Goal: Task Accomplishment & Management: Manage account settings

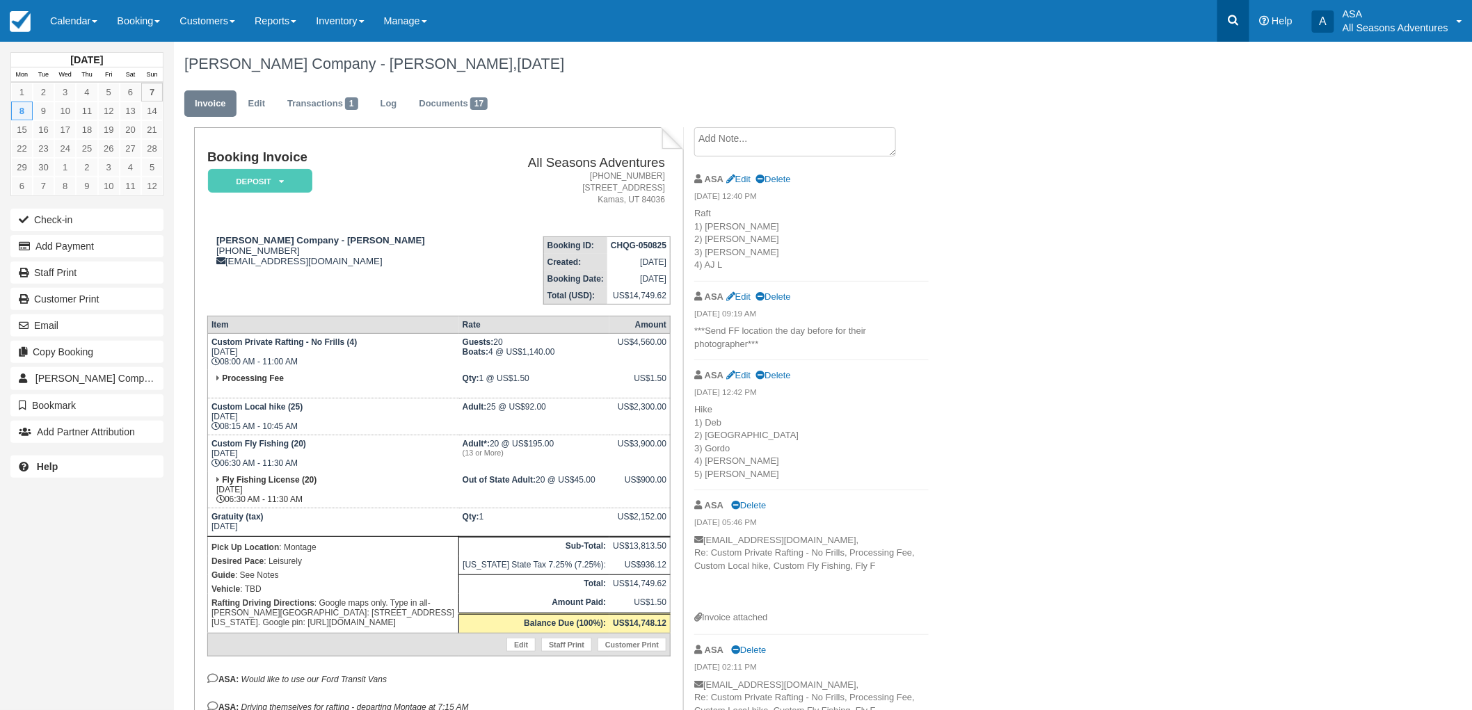
click at [1244, 17] on link at bounding box center [1233, 21] width 32 height 42
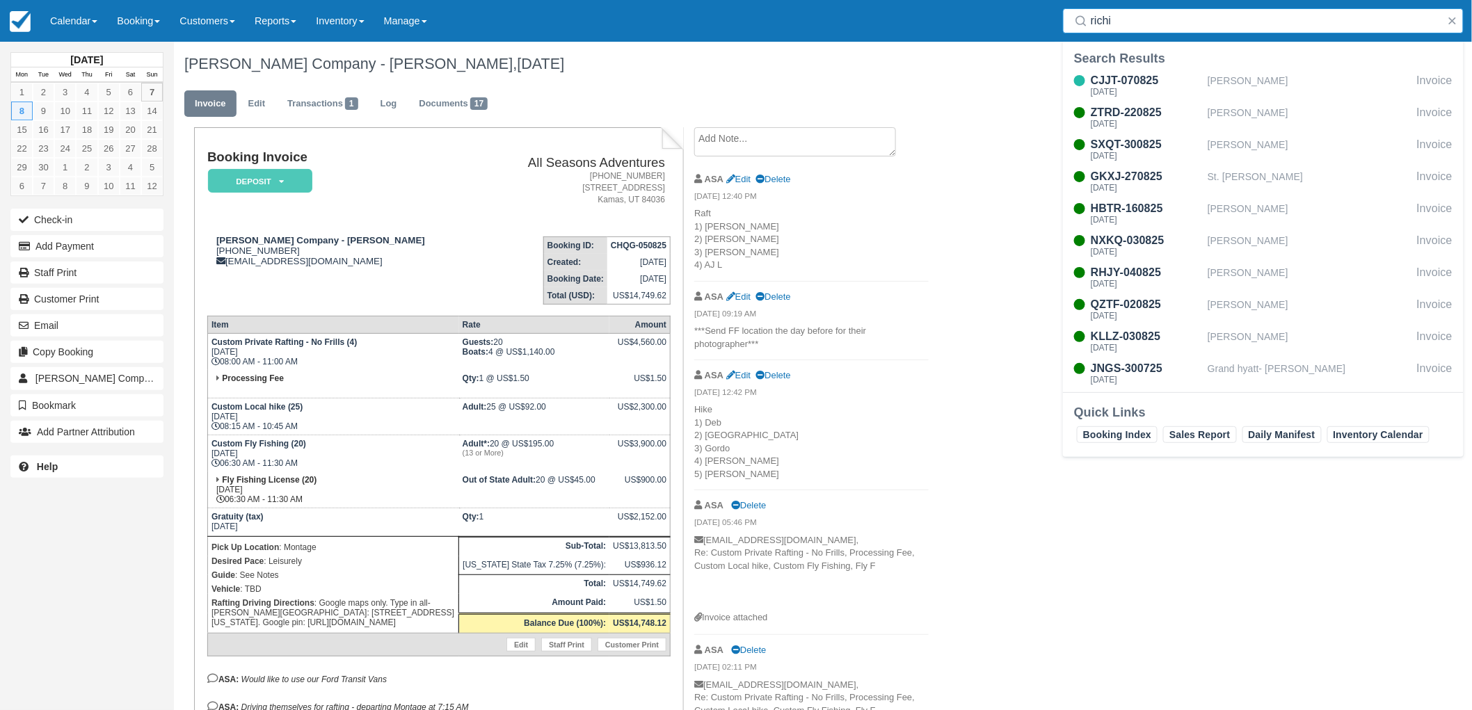
type input "richin"
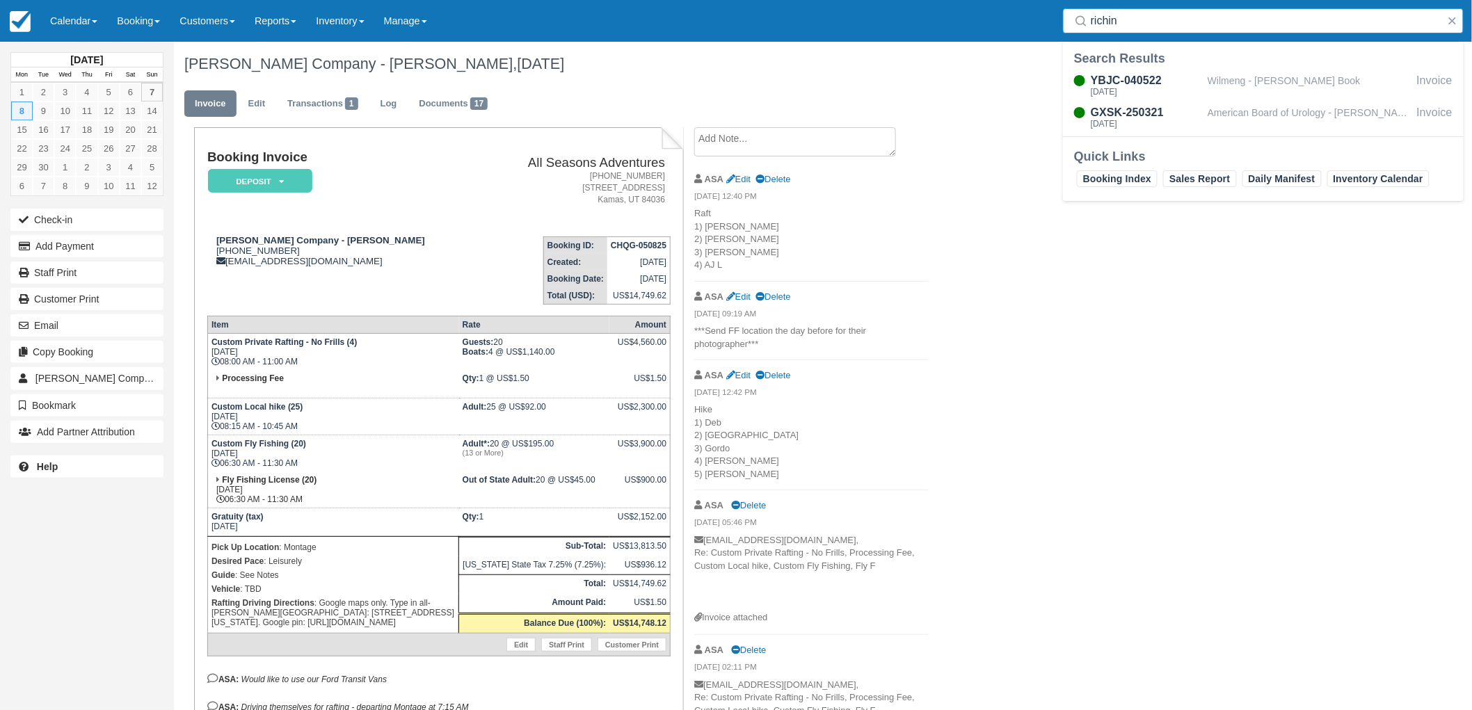
click at [1179, 19] on input "richin" at bounding box center [1266, 20] width 351 height 25
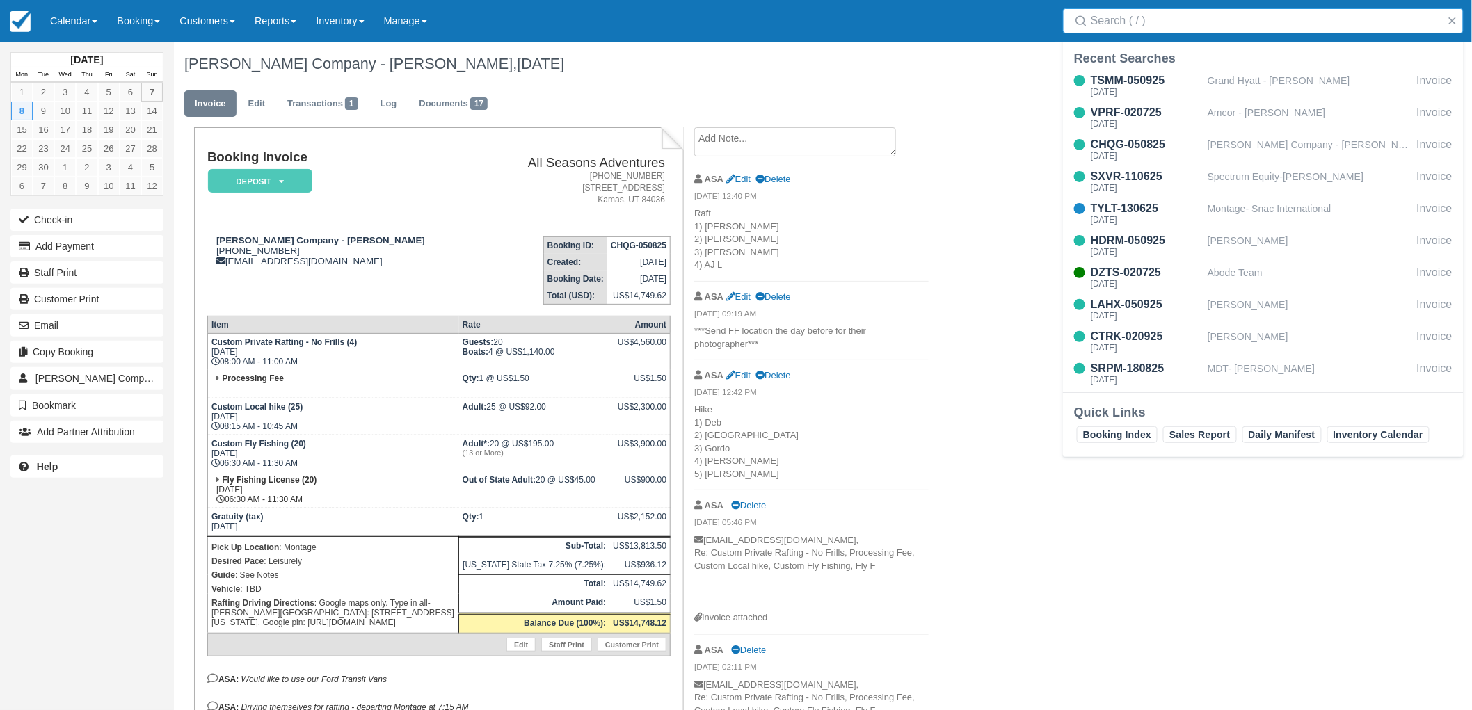
click at [791, 98] on ul "Invoice Edit Transactions 1 Log Documents 17" at bounding box center [725, 107] width 1083 height 42
click at [440, 109] on link "Documents 17" at bounding box center [453, 103] width 90 height 27
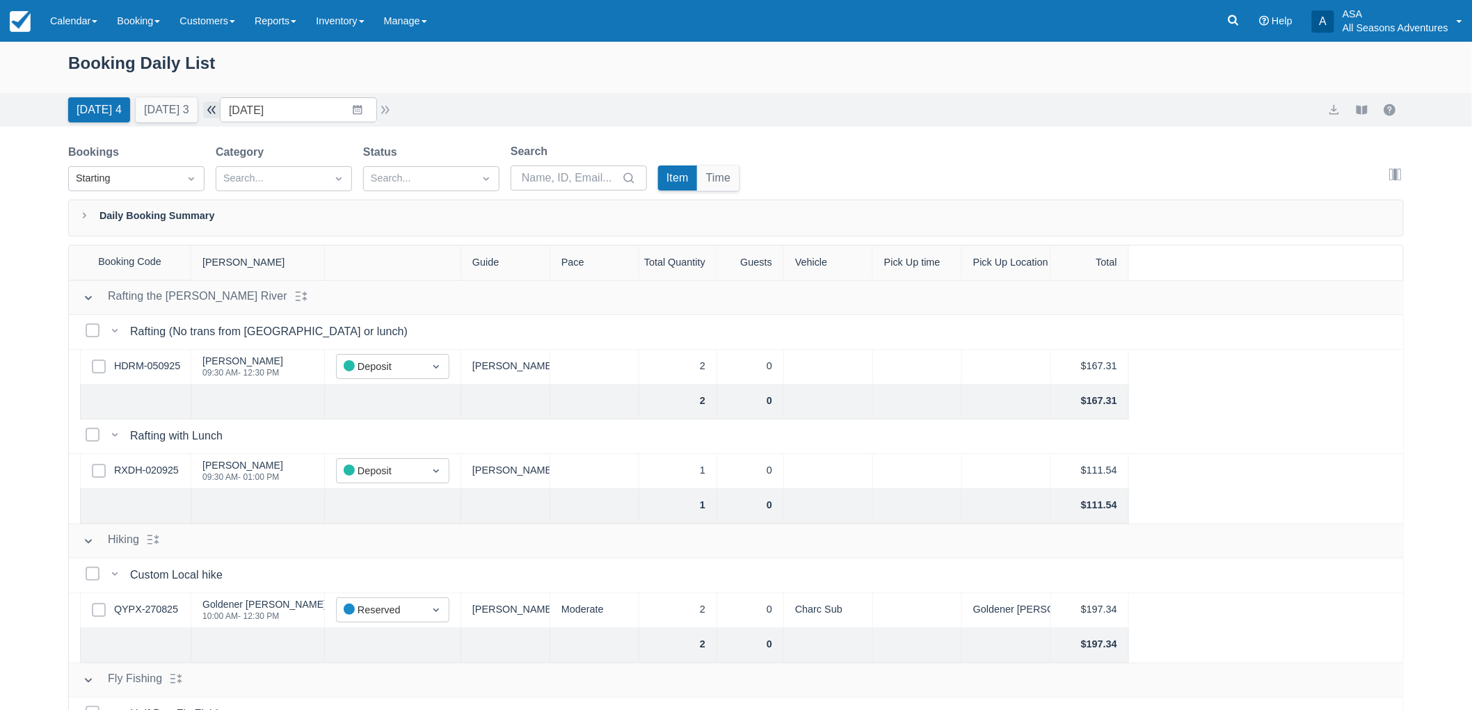
click at [216, 109] on button "button" at bounding box center [211, 110] width 17 height 17
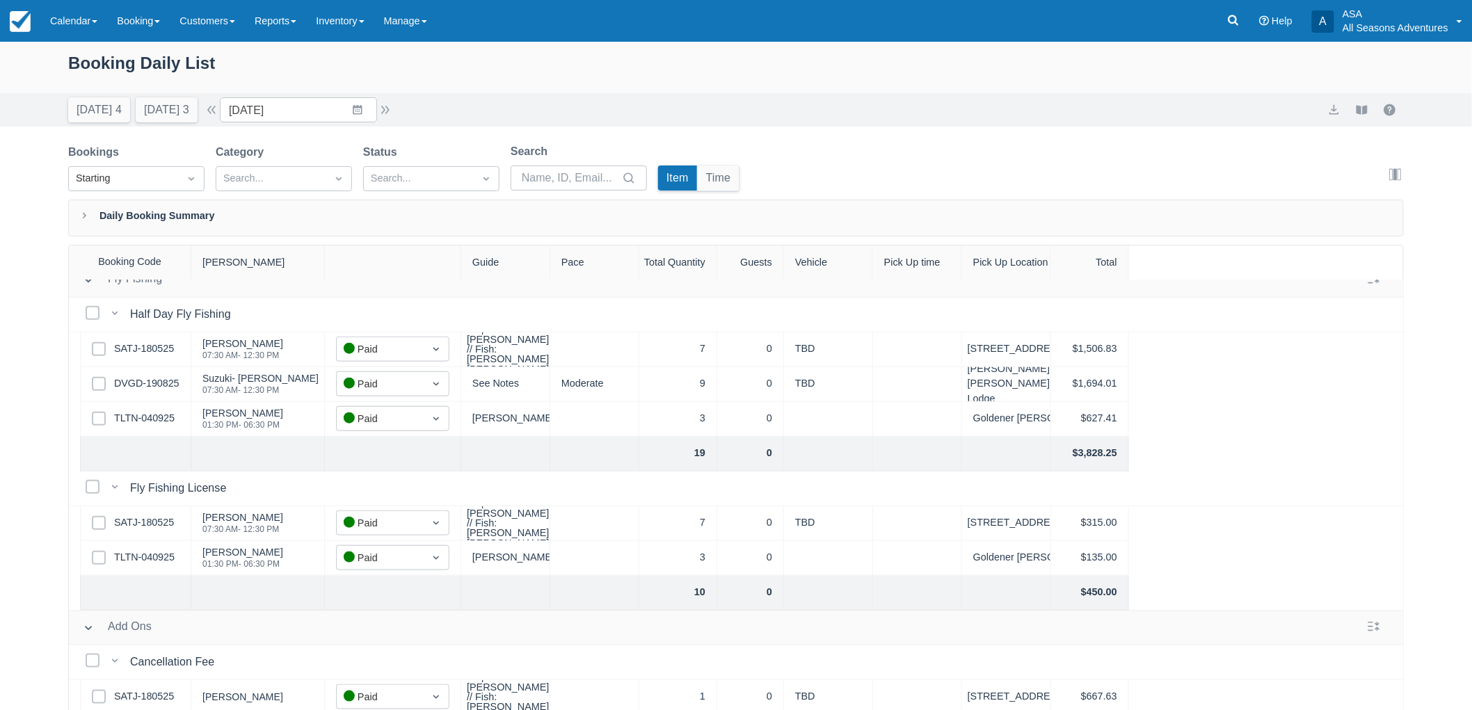
scroll to position [590, 0]
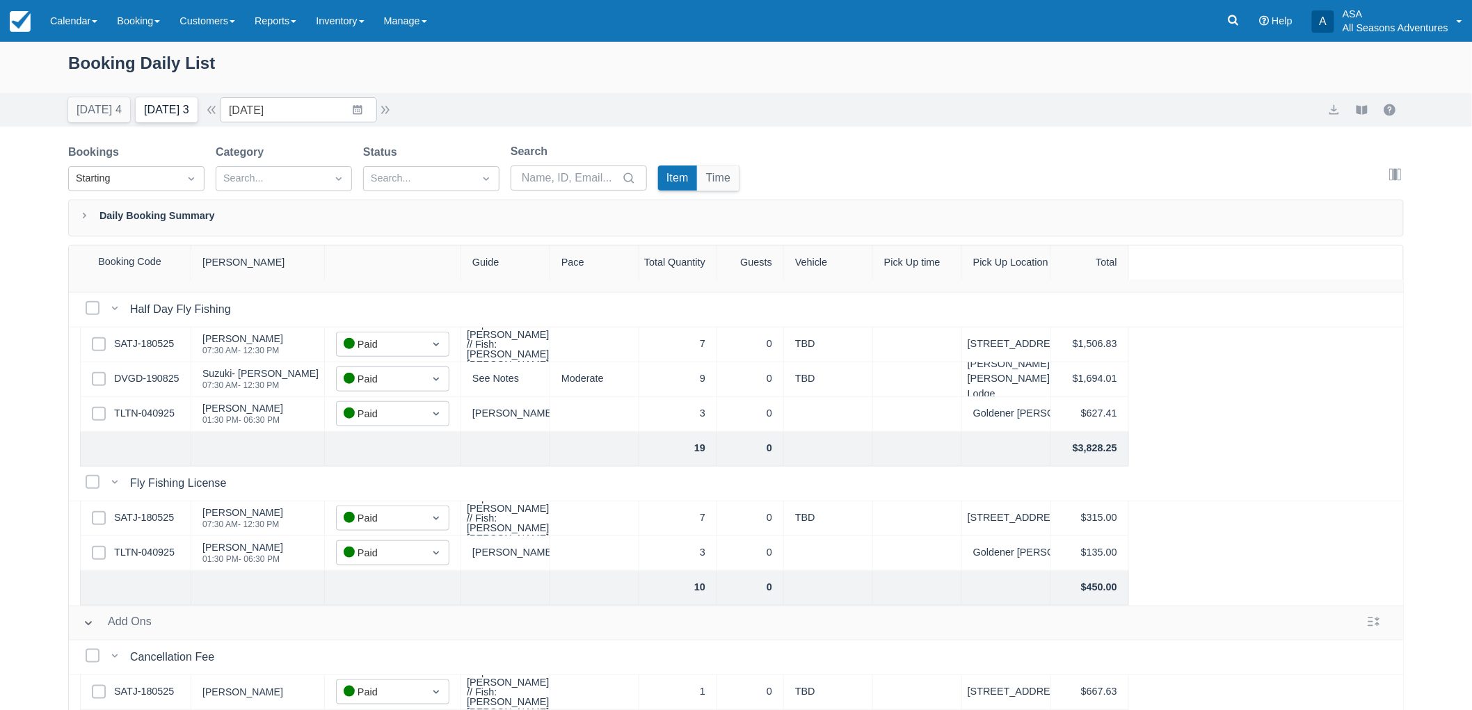
click at [171, 99] on button "Tomorrow 3" at bounding box center [167, 109] width 62 height 25
type input "09/08/25"
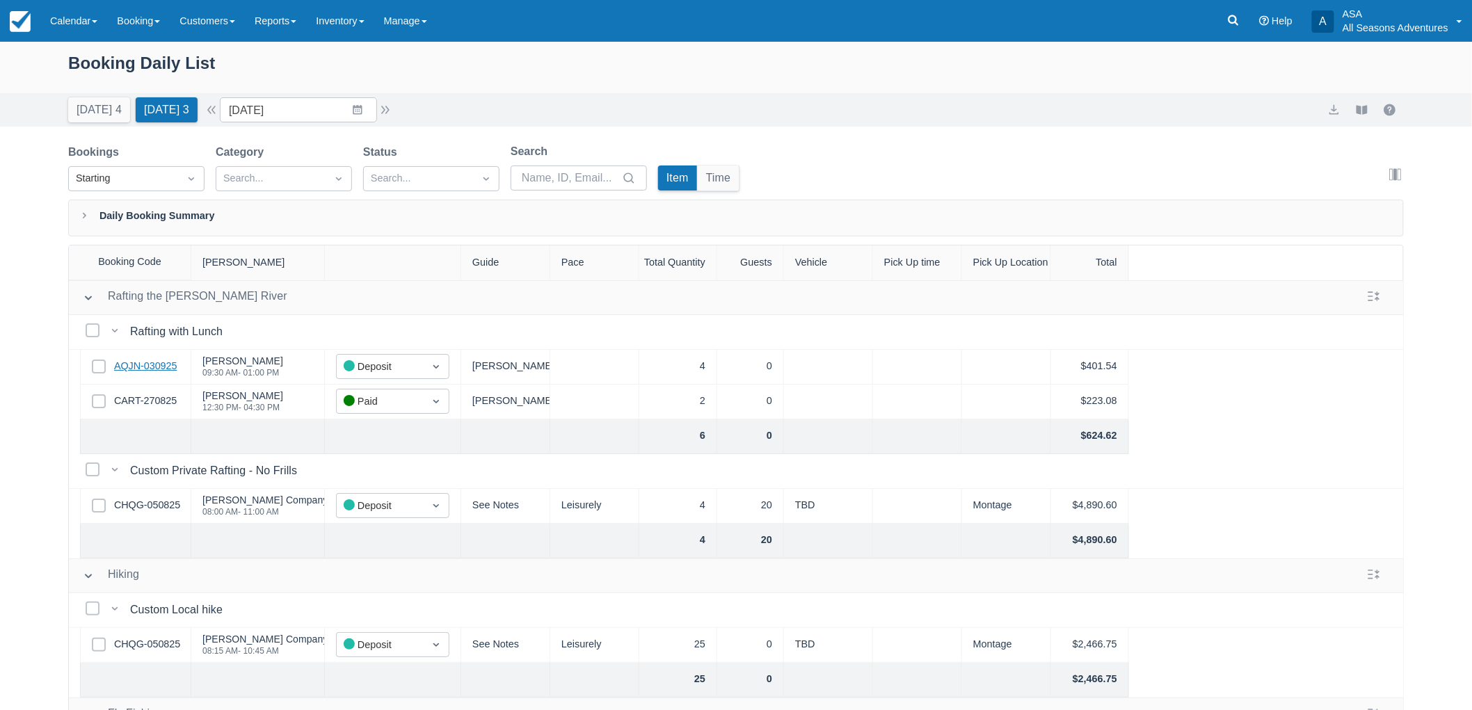
click at [163, 365] on link "AQJN-030925" at bounding box center [145, 366] width 63 height 15
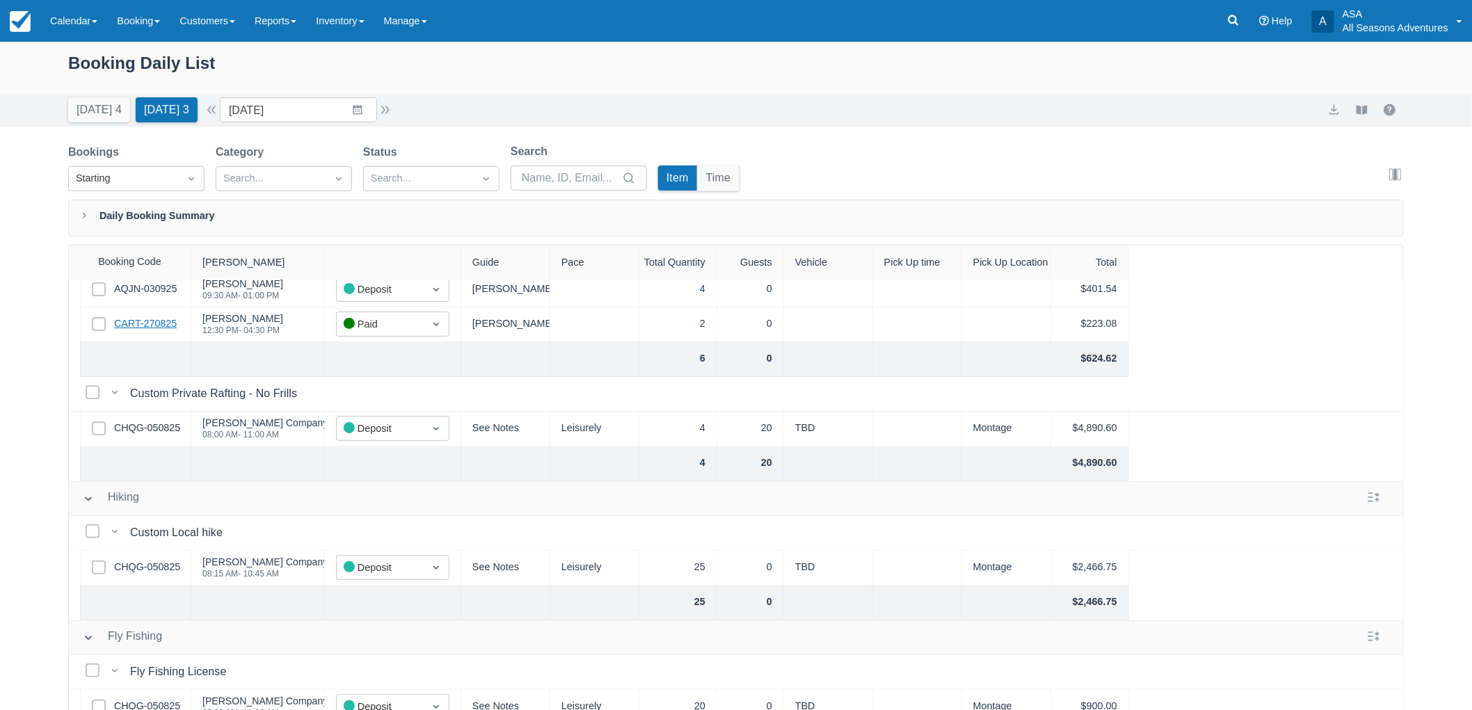
click at [149, 325] on link "CART-270825" at bounding box center [145, 324] width 63 height 15
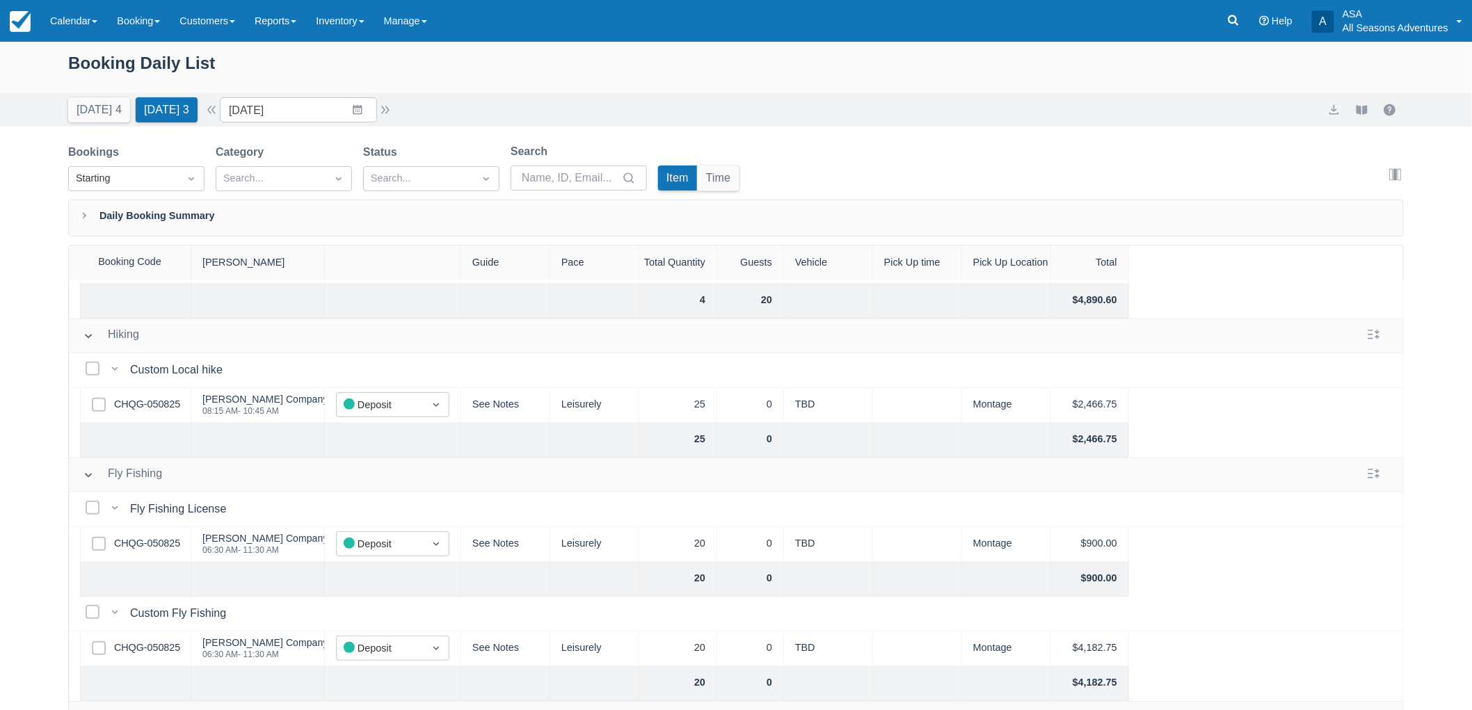
scroll to position [0, 0]
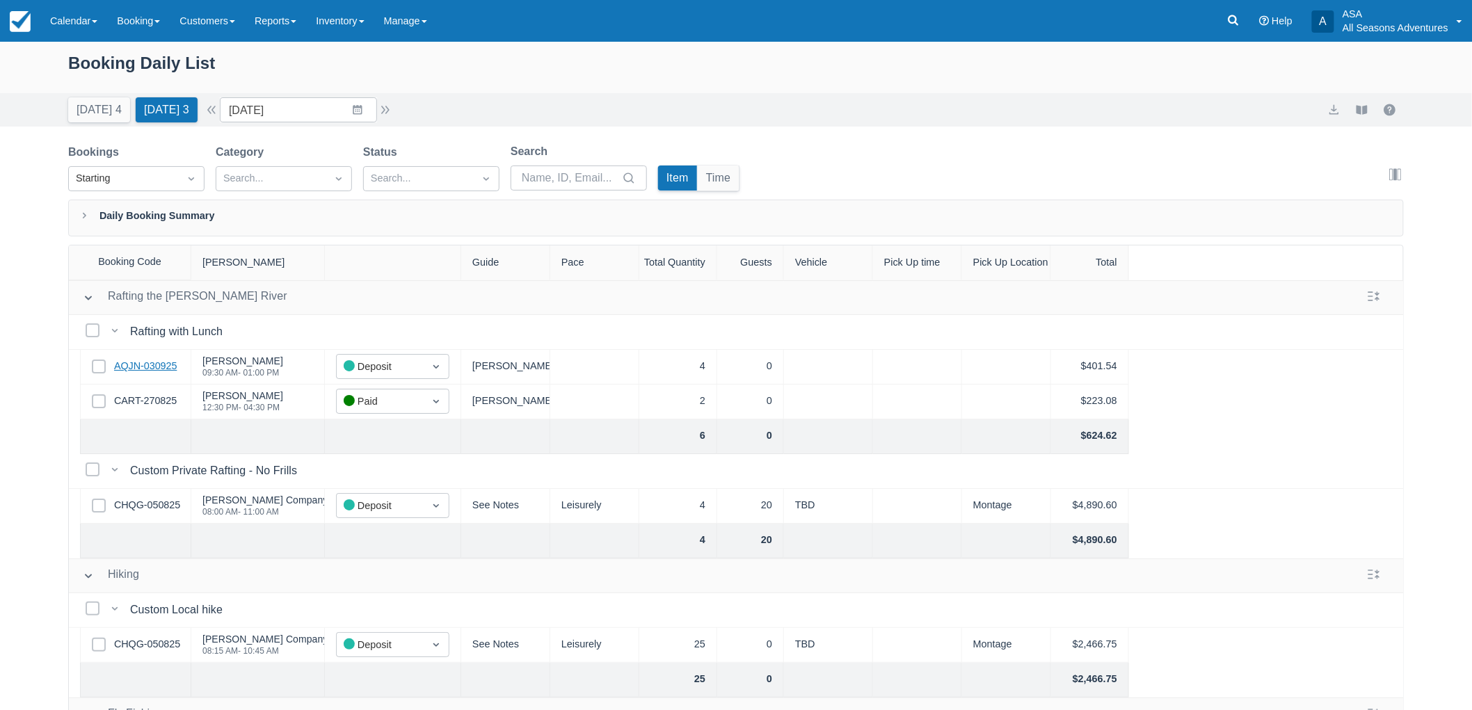
click at [143, 365] on link "AQJN-030925" at bounding box center [145, 366] width 63 height 15
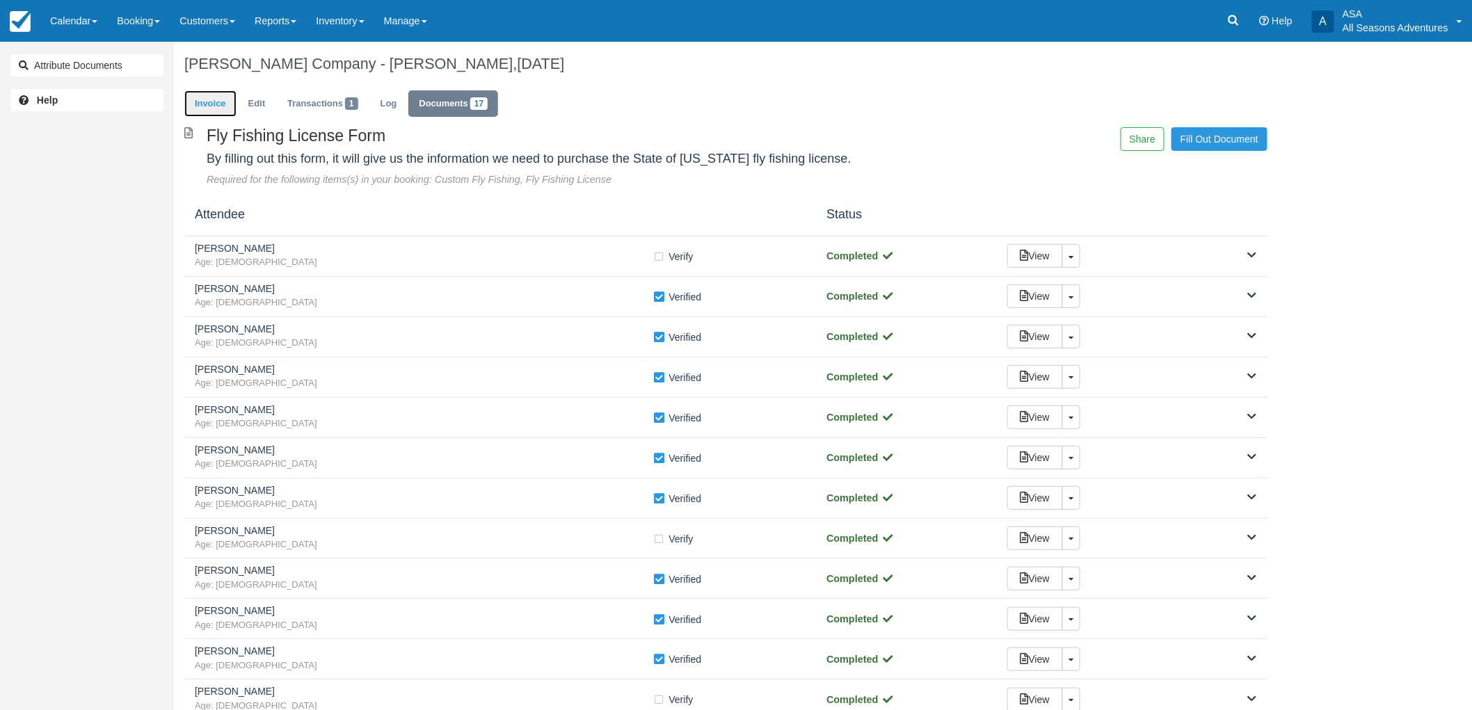
click at [221, 105] on link "Invoice" at bounding box center [210, 103] width 52 height 27
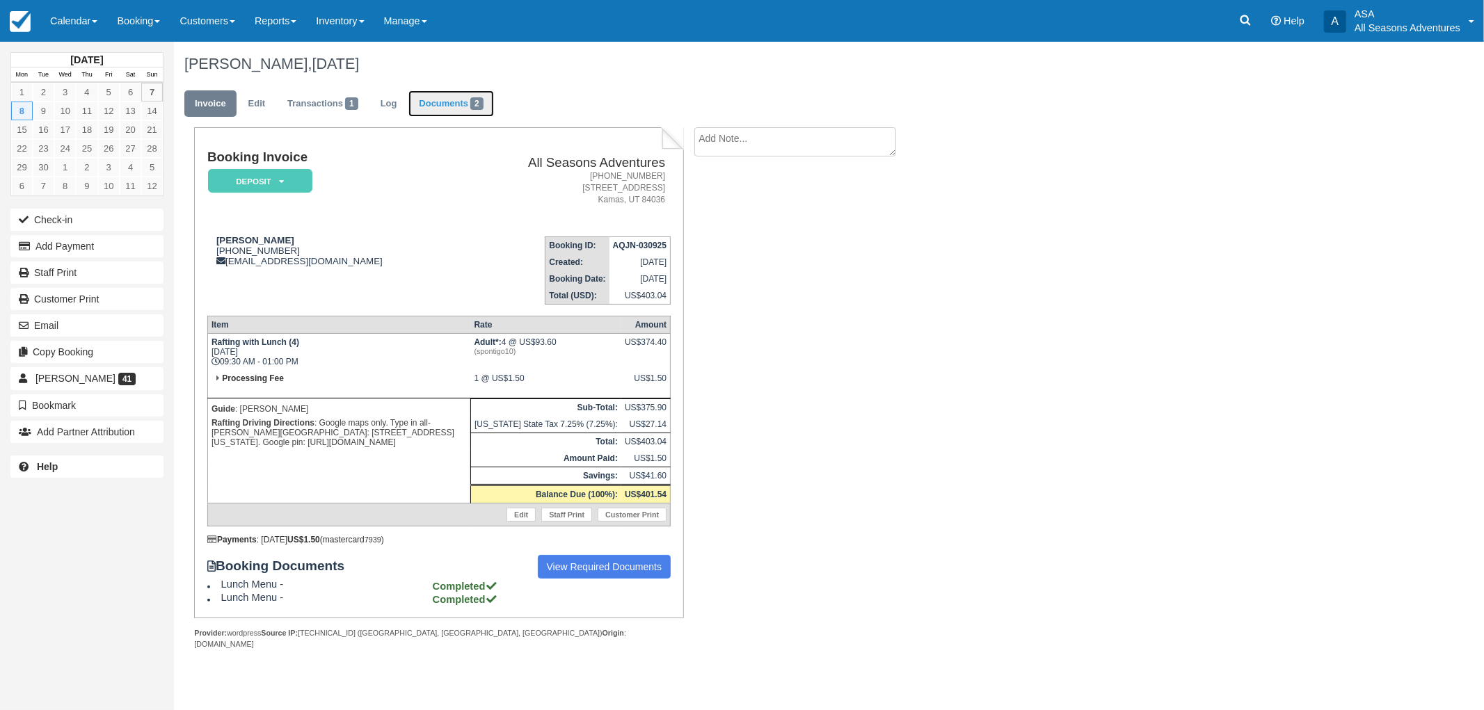
click at [449, 104] on link "Documents 2" at bounding box center [450, 103] width 85 height 27
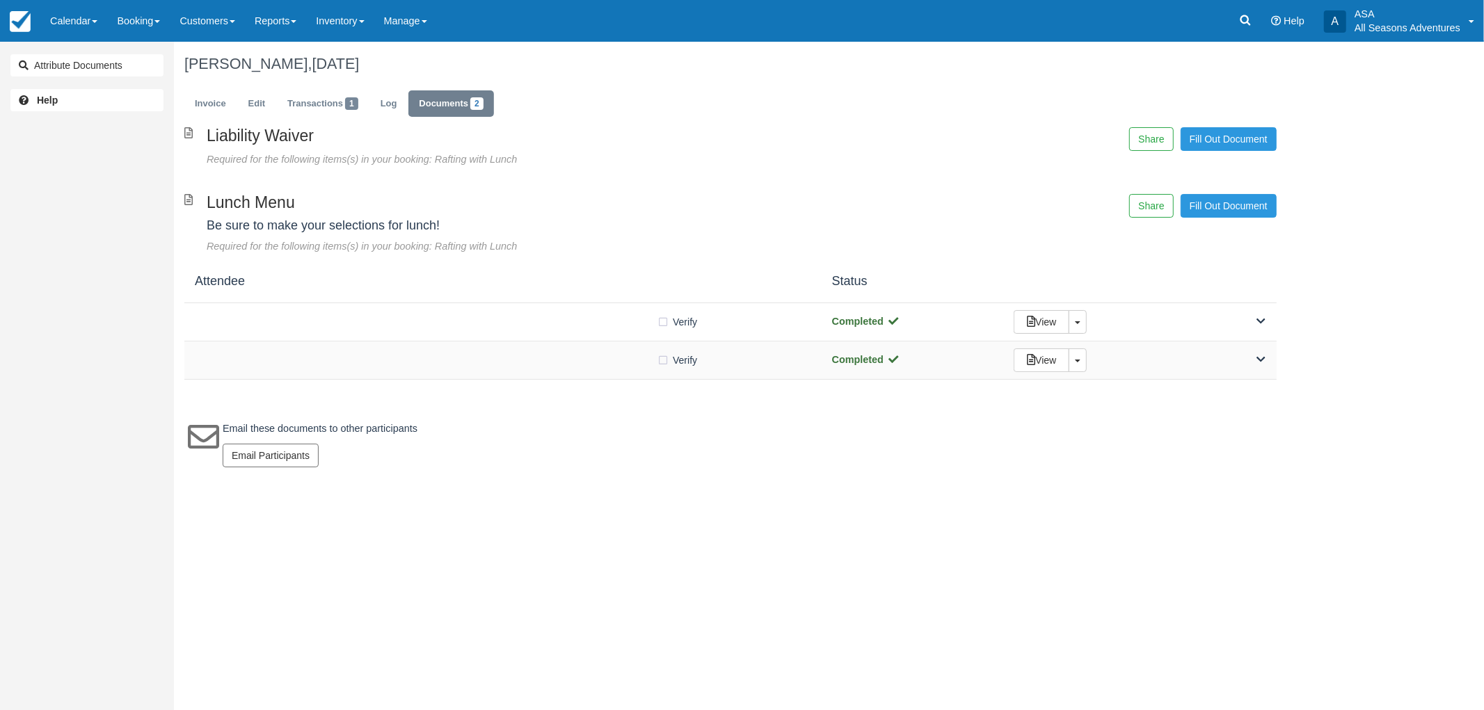
click at [502, 377] on div "Verify Verified Completed View Toggle Dropdown Detach" at bounding box center [730, 361] width 1092 height 38
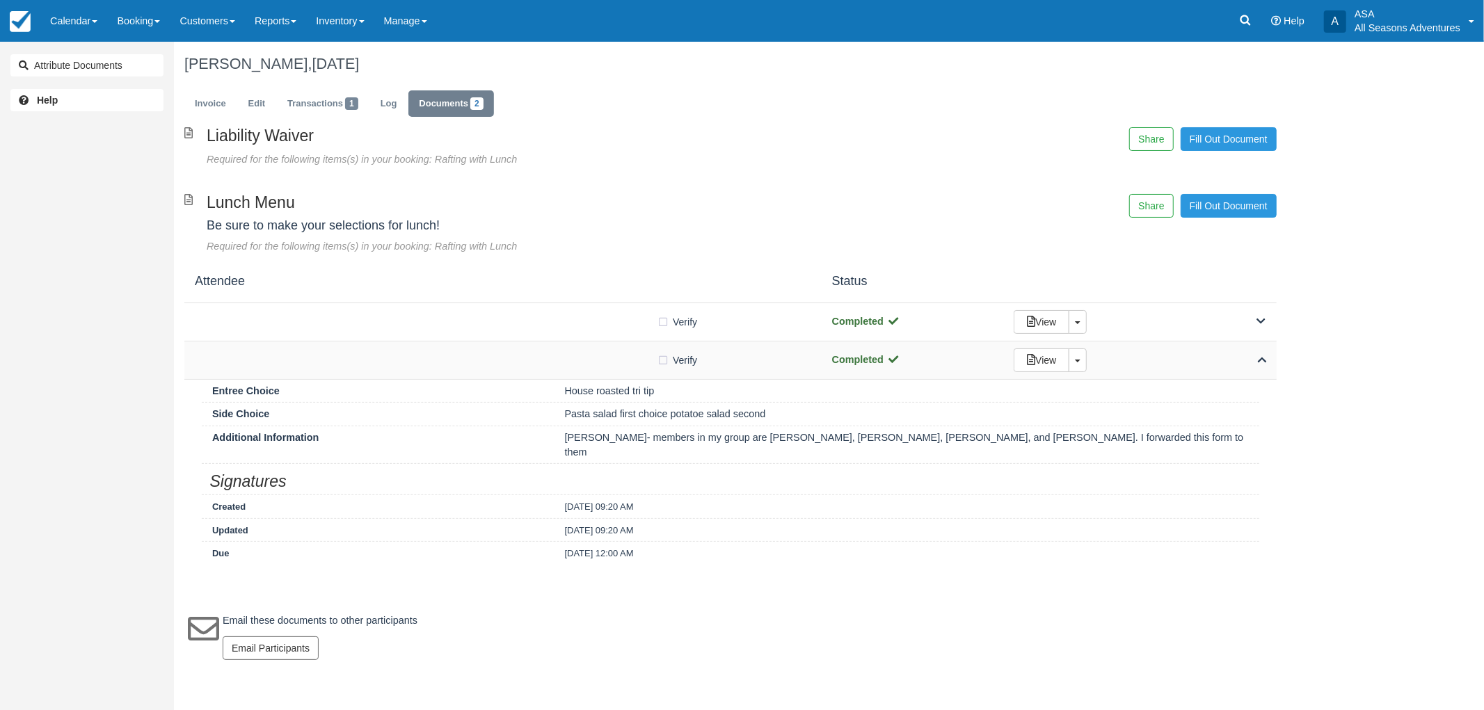
click at [491, 365] on div "Verify Verified" at bounding box center [503, 360] width 616 height 15
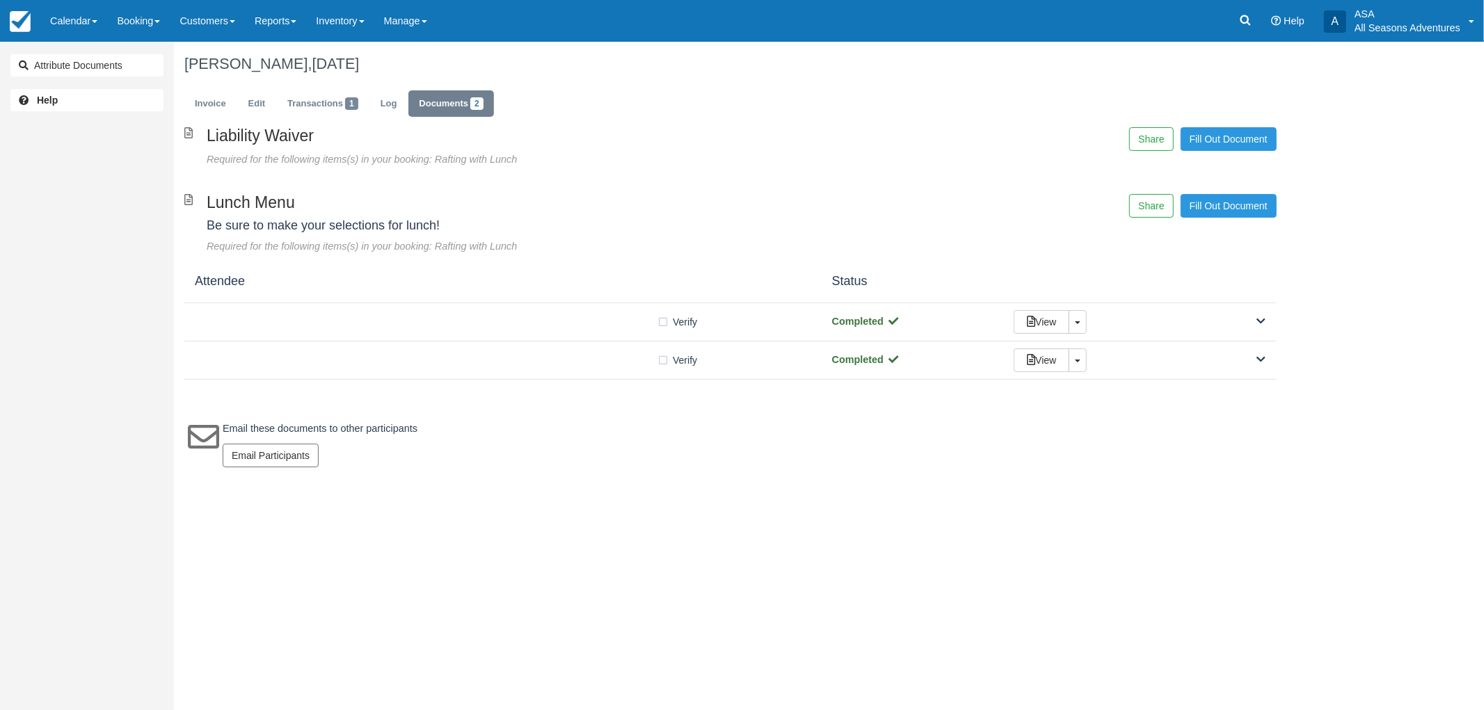
click at [192, 86] on ul "Invoice Edit Transactions 1 Log Documents 2" at bounding box center [730, 107] width 1092 height 42
click at [205, 103] on link "Invoice" at bounding box center [210, 103] width 52 height 27
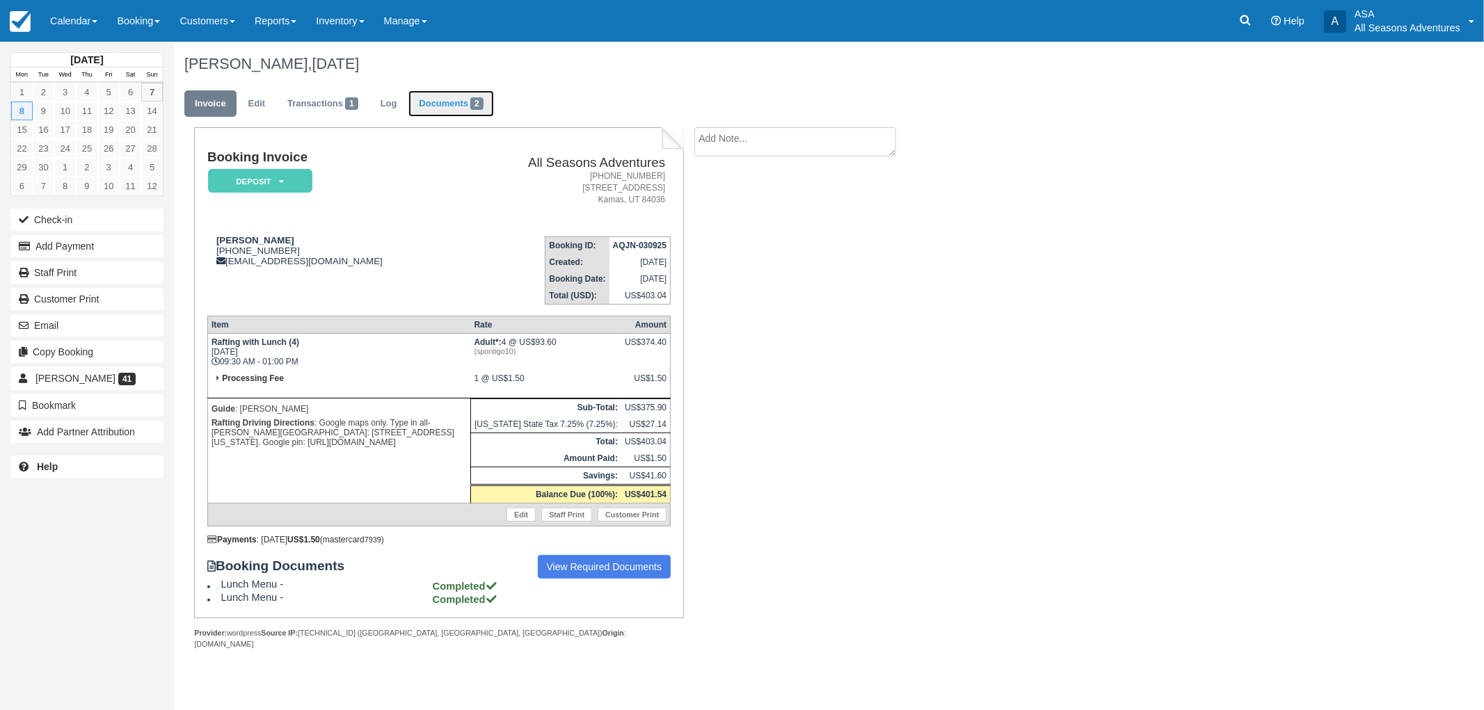
click at [461, 105] on link "Documents 2" at bounding box center [450, 103] width 85 height 27
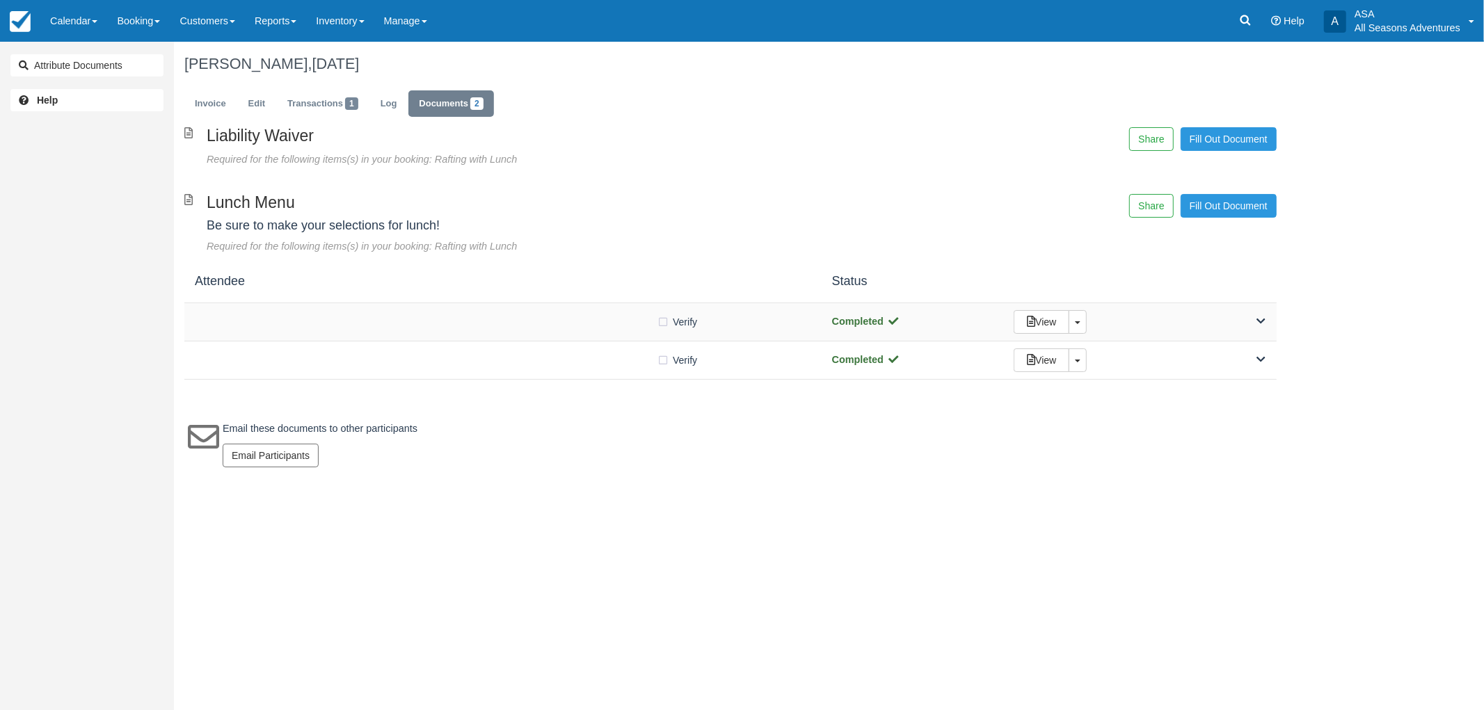
click at [547, 321] on div at bounding box center [426, 322] width 462 height 7
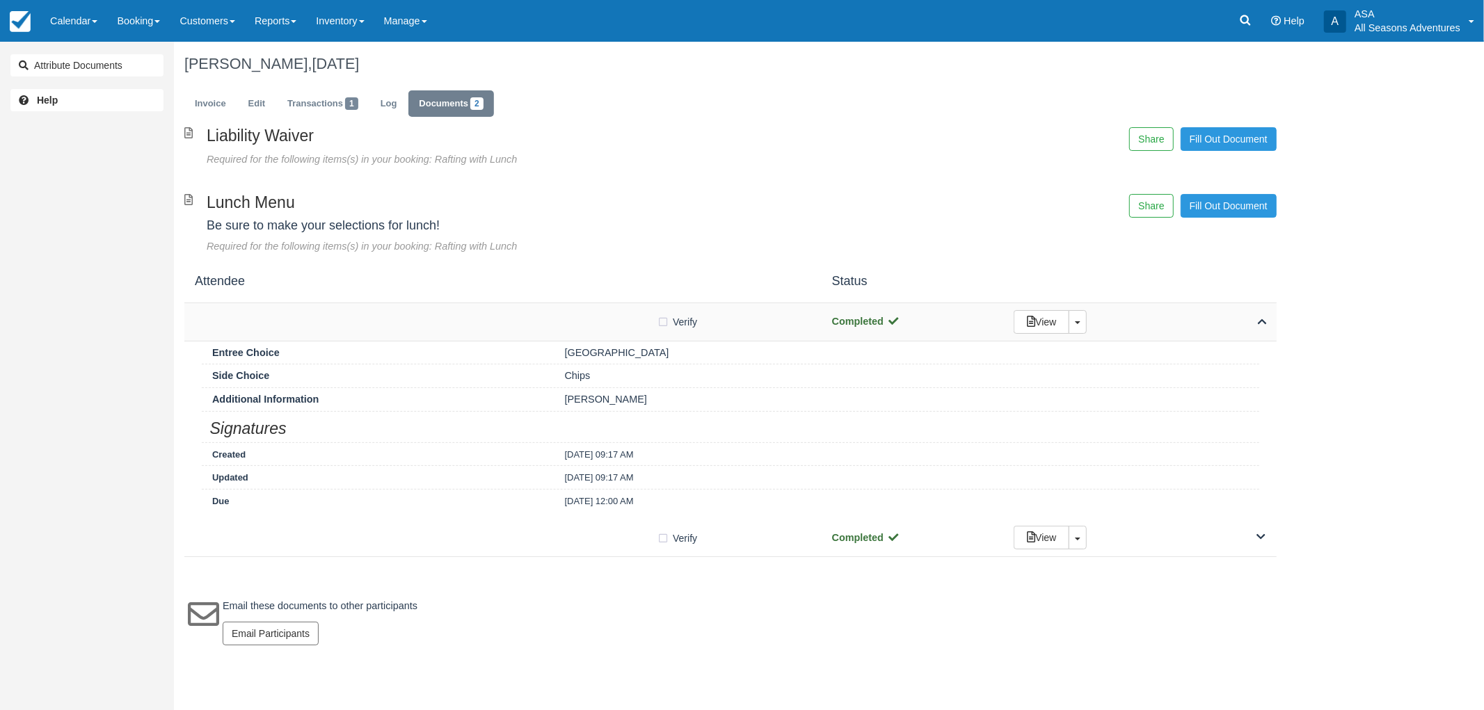
click at [545, 314] on div "Verify Verified Completed View Toggle Dropdown Detach" at bounding box center [730, 322] width 1092 height 38
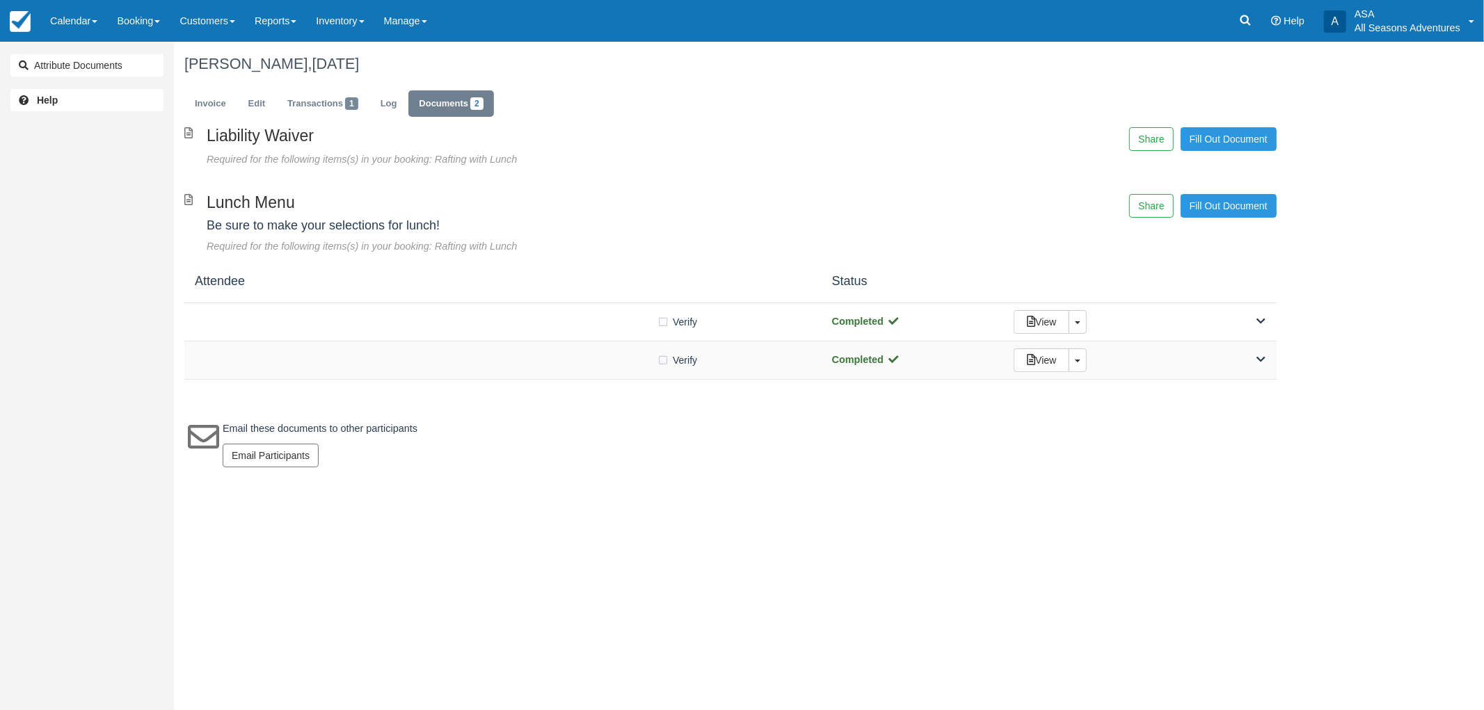
click at [560, 367] on div "Verify Verified" at bounding box center [503, 360] width 616 height 15
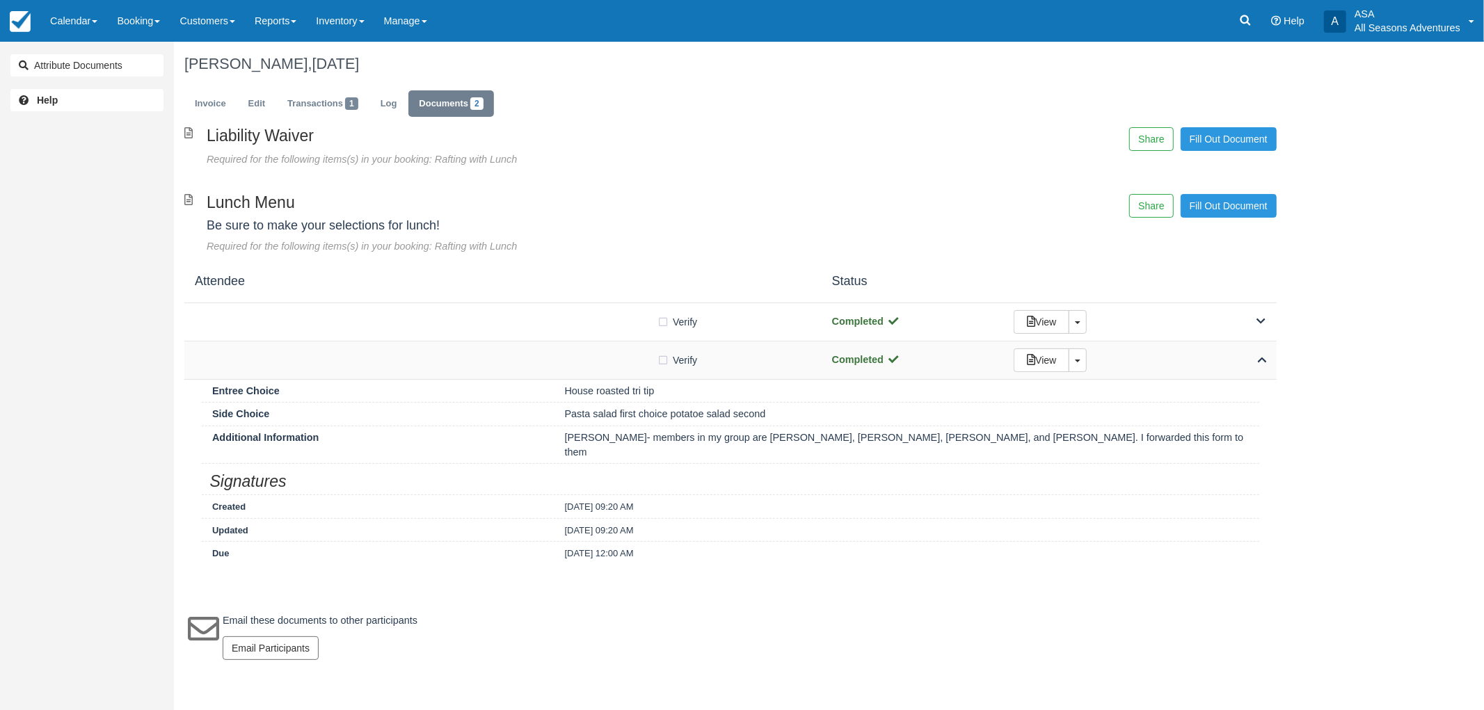
click at [560, 367] on div "Verify Verified" at bounding box center [503, 360] width 616 height 15
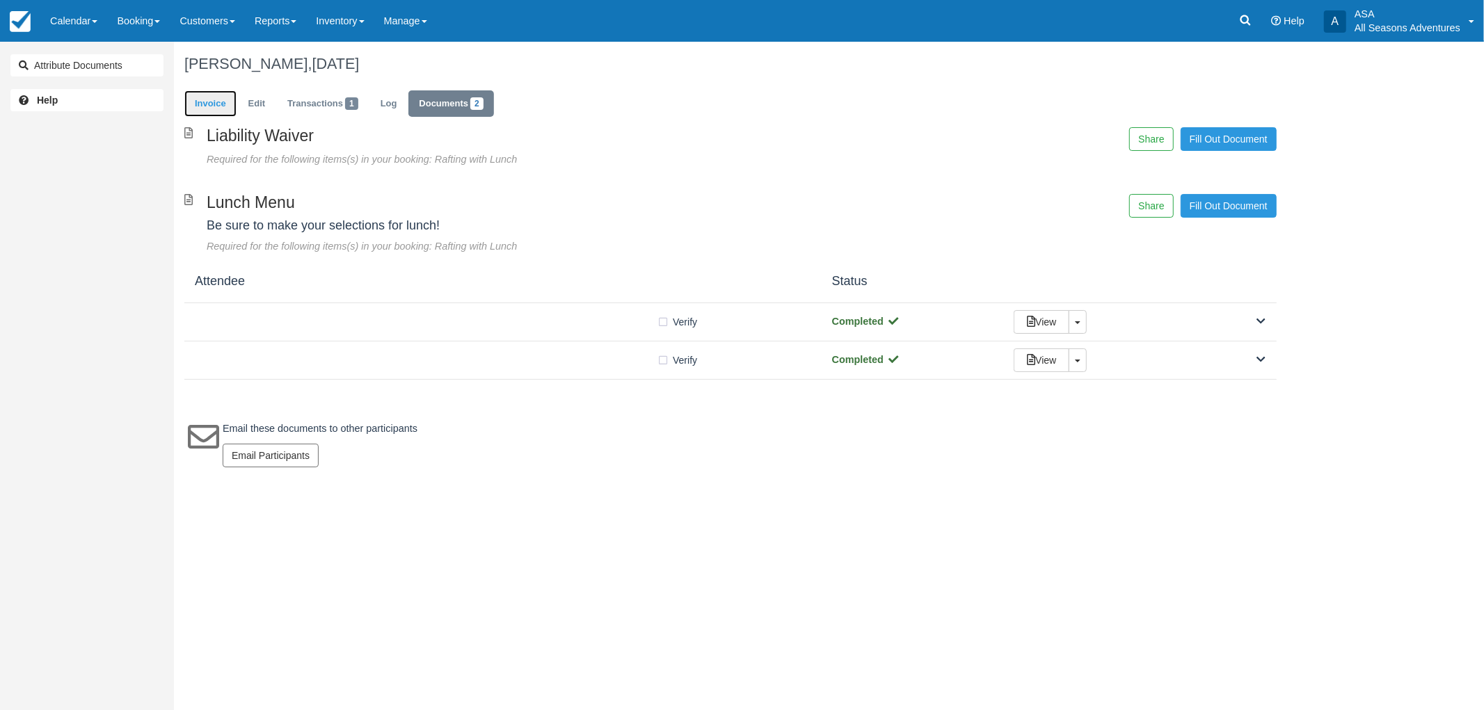
click at [221, 98] on link "Invoice" at bounding box center [210, 103] width 52 height 27
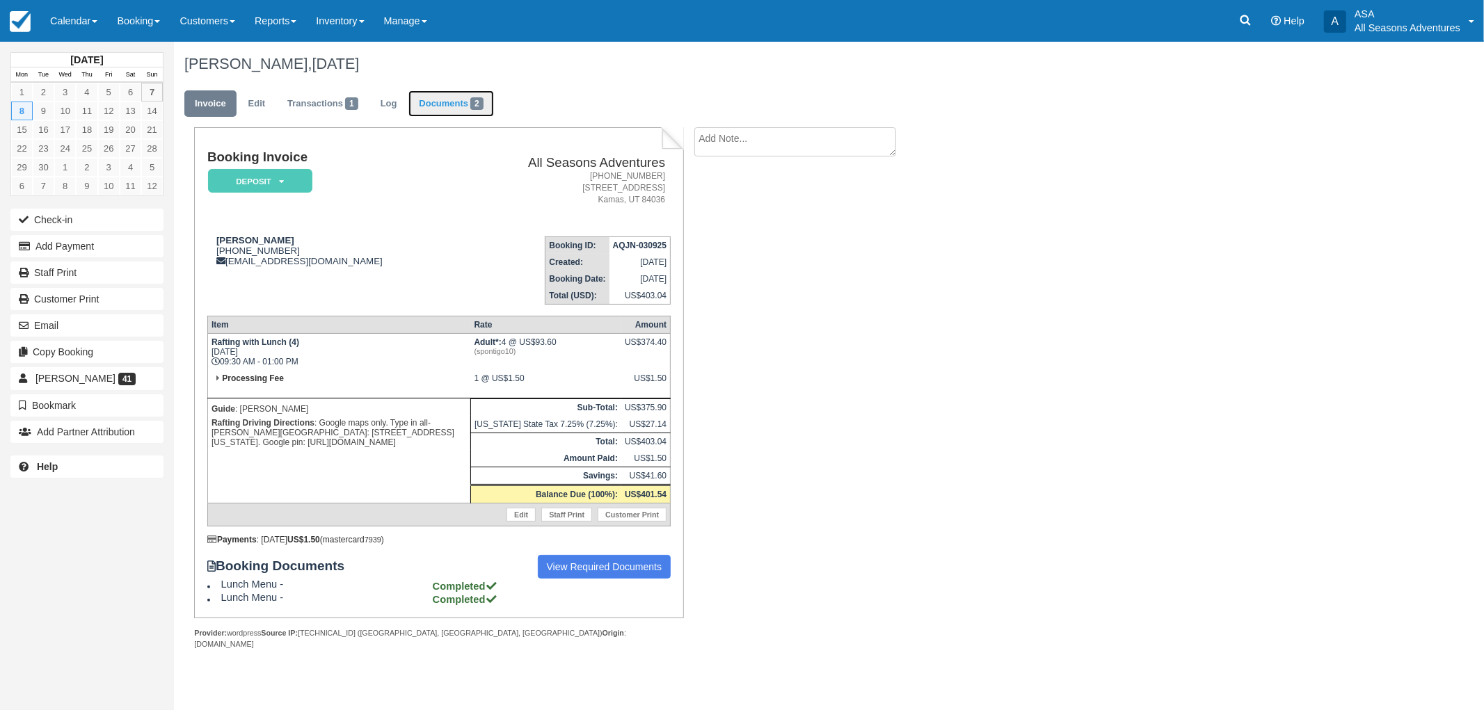
click at [449, 99] on link "Documents 2" at bounding box center [450, 103] width 85 height 27
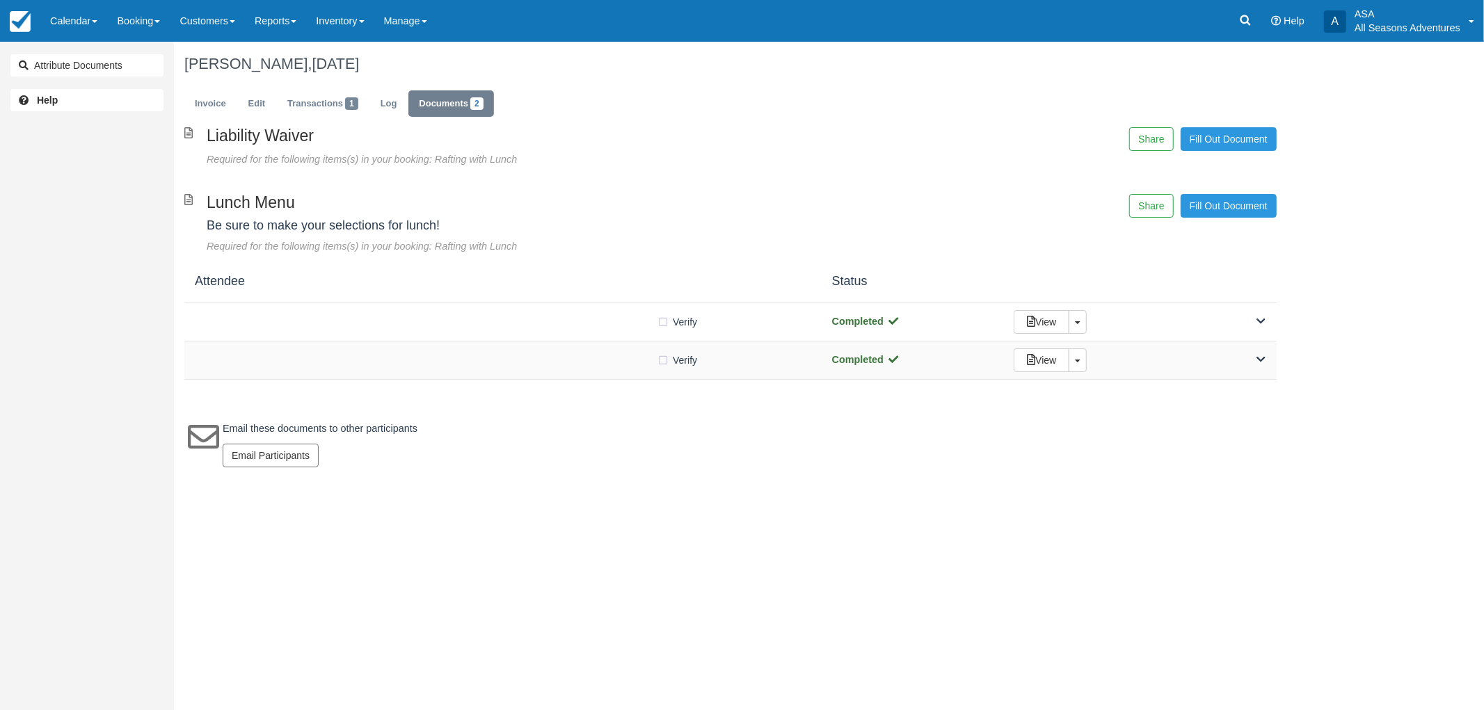
click at [573, 353] on div "Verify Verified" at bounding box center [503, 360] width 616 height 15
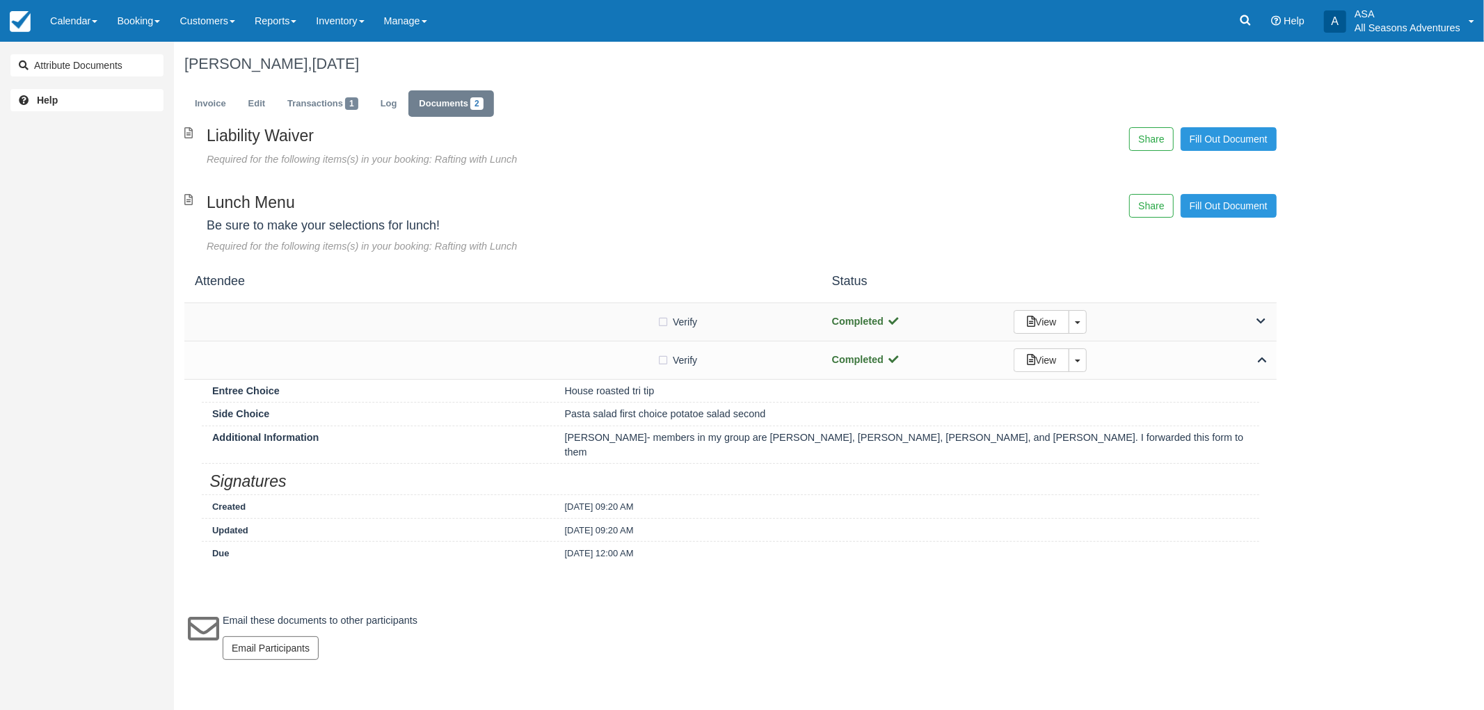
click at [570, 314] on div "Verify Verified" at bounding box center [503, 321] width 616 height 15
